Goal: Task Accomplishment & Management: Manage account settings

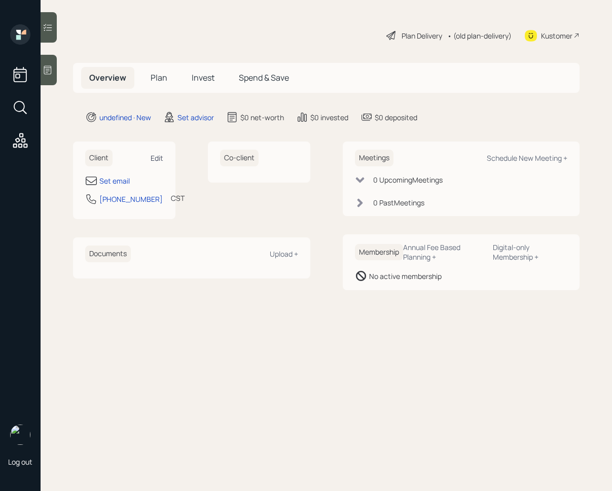
click at [160, 158] on div "Edit" at bounding box center [157, 158] width 13 height 10
select select "America/[GEOGRAPHIC_DATA]"
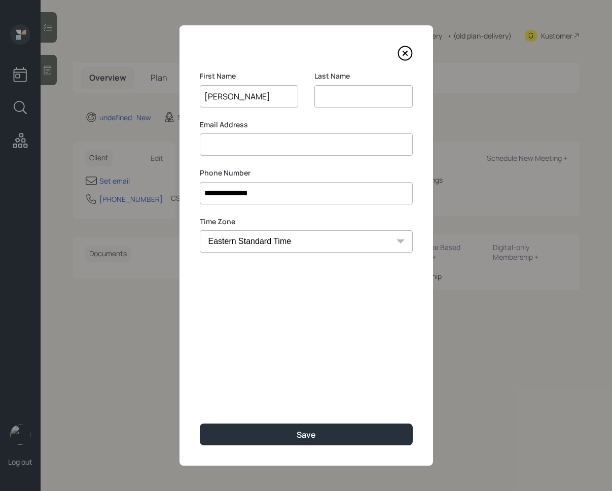
click at [244, 93] on input "[PERSON_NAME]" at bounding box center [249, 96] width 98 height 22
type input "[PERSON_NAME]"
click at [335, 96] on input at bounding box center [363, 96] width 98 height 22
paste input "[PERSON_NAME]"
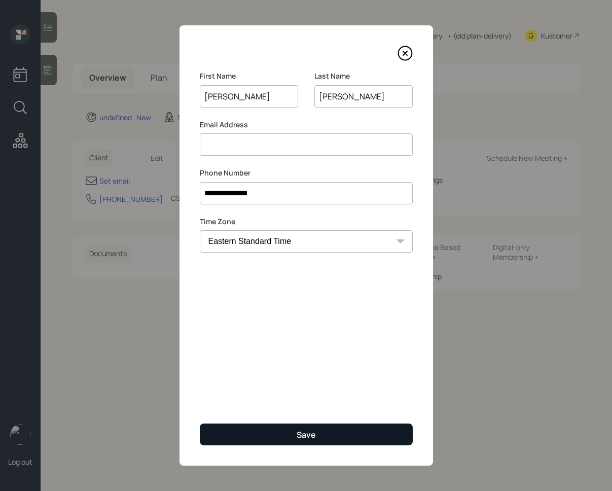
type input "[PERSON_NAME]"
click at [279, 430] on button "Save" at bounding box center [306, 434] width 213 height 22
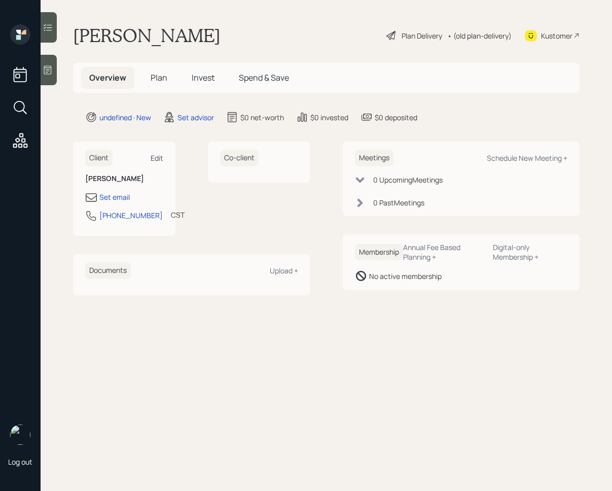
click at [159, 155] on div "Edit" at bounding box center [157, 158] width 13 height 10
select select "America/[GEOGRAPHIC_DATA]"
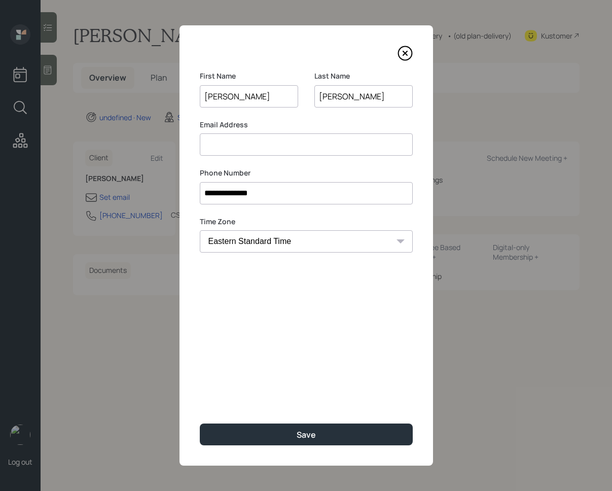
click at [260, 146] on input at bounding box center [306, 144] width 213 height 22
click at [234, 147] on input at bounding box center [306, 144] width 213 height 22
click at [247, 147] on input at bounding box center [306, 144] width 213 height 22
click at [364, 166] on div "**********" at bounding box center [305, 245] width 253 height 440
click at [332, 142] on input at bounding box center [306, 144] width 213 height 22
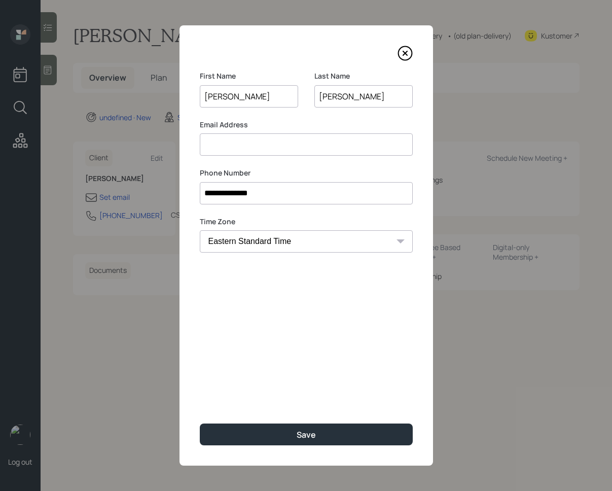
click at [379, 168] on label "Phone Number" at bounding box center [306, 173] width 213 height 10
click at [336, 145] on input at bounding box center [306, 144] width 213 height 22
click at [379, 174] on label "Phone Number" at bounding box center [306, 173] width 213 height 10
click at [354, 152] on input at bounding box center [306, 144] width 213 height 22
click at [365, 176] on label "Phone Number" at bounding box center [306, 173] width 213 height 10
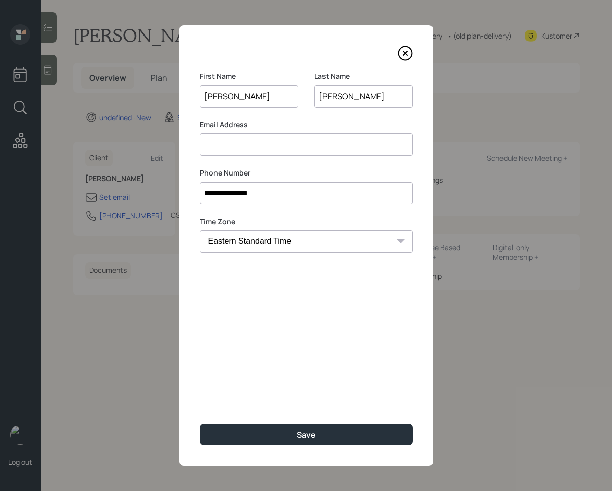
click at [333, 146] on input at bounding box center [306, 144] width 213 height 22
click at [365, 173] on label "Phone Number" at bounding box center [306, 173] width 213 height 10
click at [345, 152] on input at bounding box center [306, 144] width 213 height 22
click at [361, 165] on div "**********" at bounding box center [305, 245] width 253 height 440
click at [346, 150] on input at bounding box center [306, 144] width 213 height 22
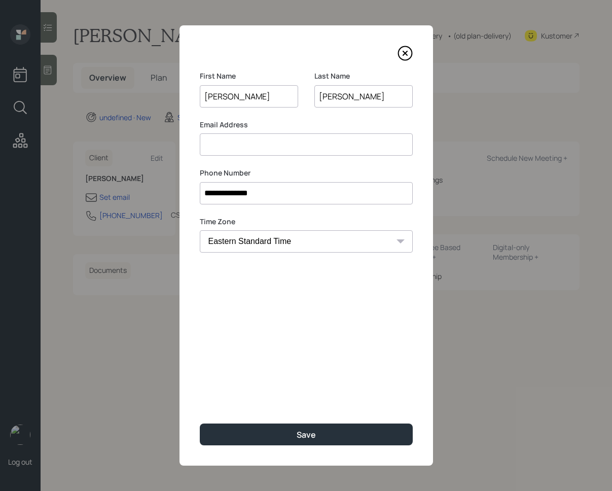
click at [360, 168] on label "Phone Number" at bounding box center [306, 173] width 213 height 10
click at [358, 153] on input at bounding box center [306, 144] width 213 height 22
click at [375, 168] on label "Phone Number" at bounding box center [306, 173] width 213 height 10
click at [357, 148] on input at bounding box center [306, 144] width 213 height 22
click at [377, 170] on label "Phone Number" at bounding box center [306, 173] width 213 height 10
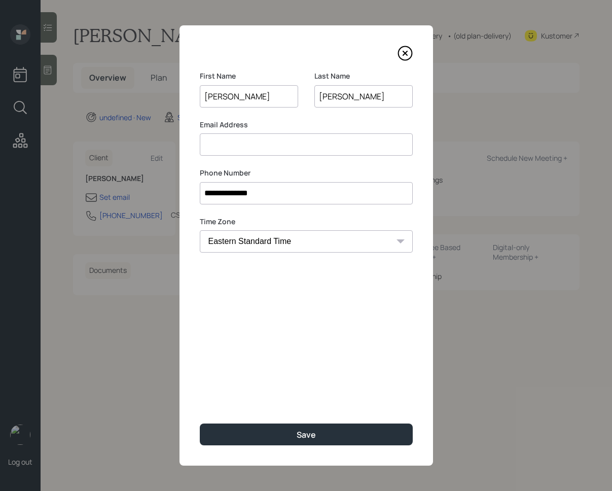
click at [287, 151] on input at bounding box center [306, 144] width 213 height 22
click at [365, 172] on label "Phone Number" at bounding box center [306, 173] width 213 height 10
click at [348, 150] on input at bounding box center [306, 144] width 213 height 22
click at [397, 178] on div "**********" at bounding box center [306, 186] width 213 height 37
click at [333, 150] on input at bounding box center [306, 144] width 213 height 22
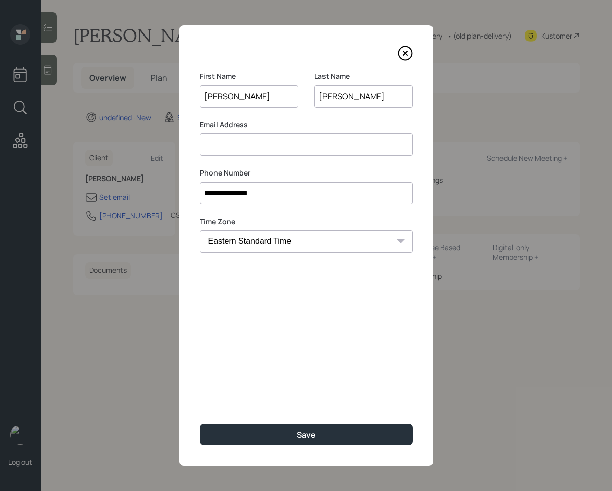
click at [251, 138] on input at bounding box center [306, 144] width 213 height 22
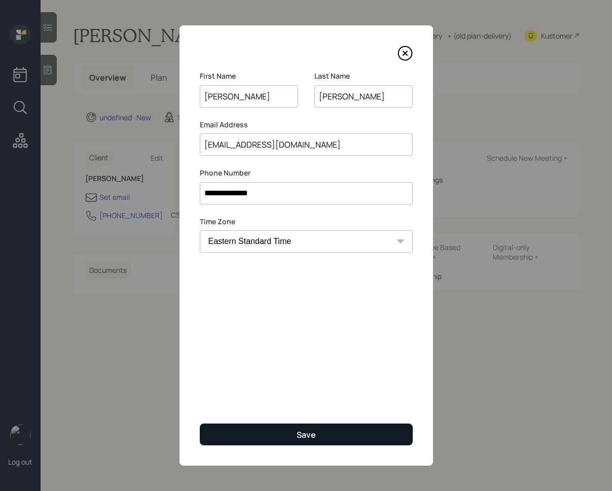
type input "[EMAIL_ADDRESS][DOMAIN_NAME]"
click at [287, 430] on button "Save" at bounding box center [306, 434] width 213 height 22
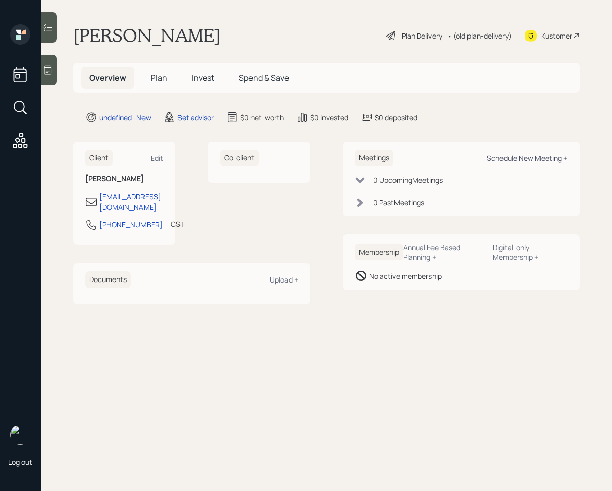
click at [518, 156] on div "Schedule New Meeting +" at bounding box center [527, 158] width 81 height 10
select select "round-[PERSON_NAME]"
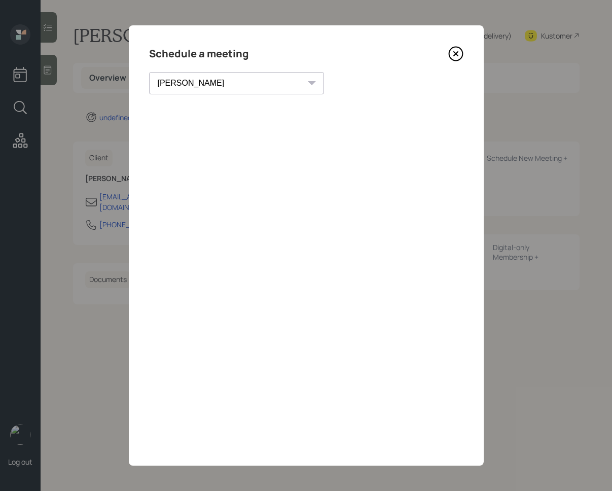
click at [458, 59] on icon at bounding box center [455, 53] width 15 height 15
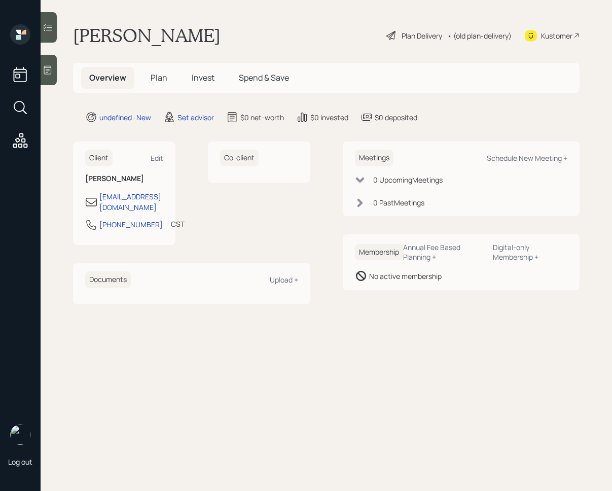
click at [54, 68] on div at bounding box center [49, 70] width 16 height 30
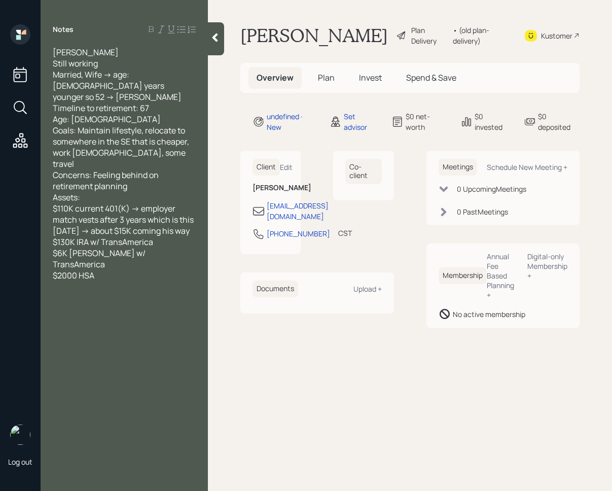
click at [214, 49] on div at bounding box center [216, 38] width 16 height 33
